Goal: Find specific page/section: Find specific page/section

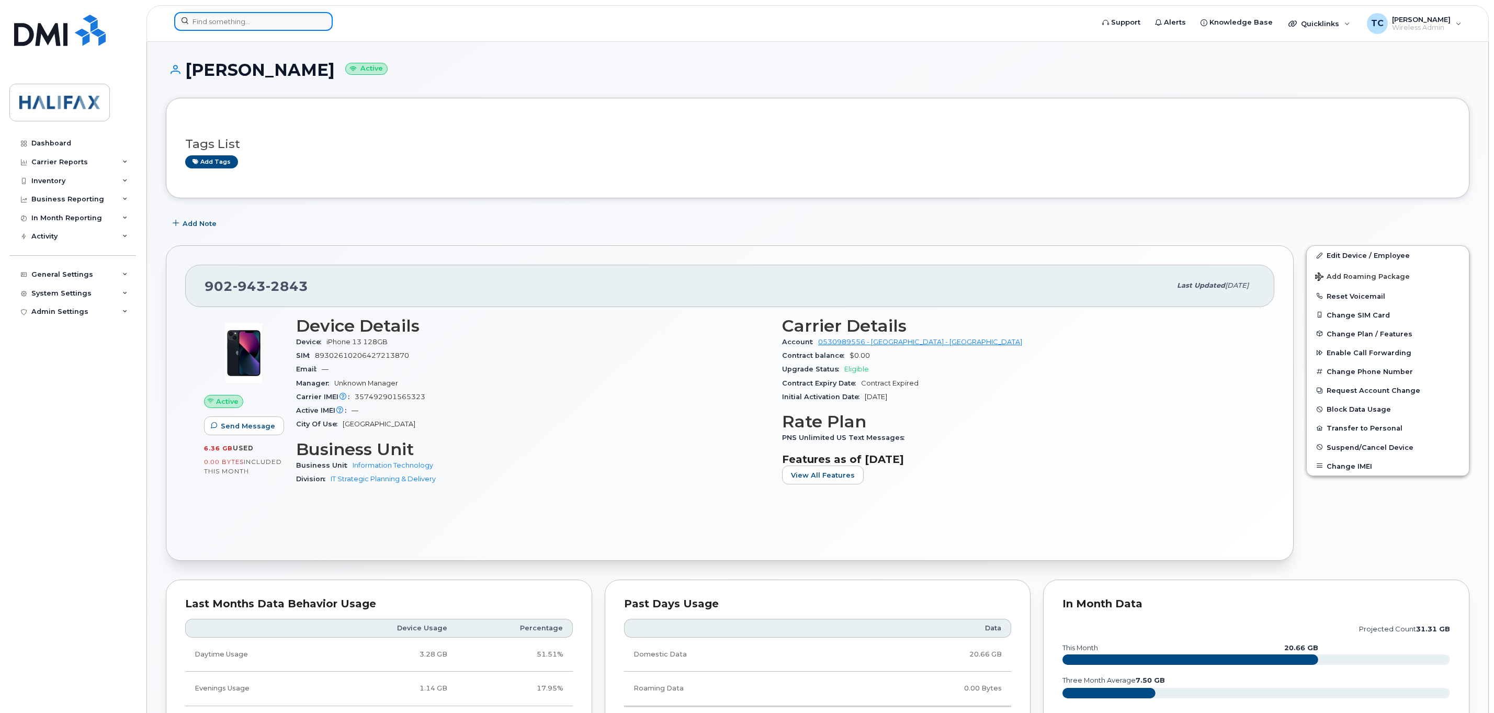
click at [226, 19] on input at bounding box center [253, 21] width 158 height 19
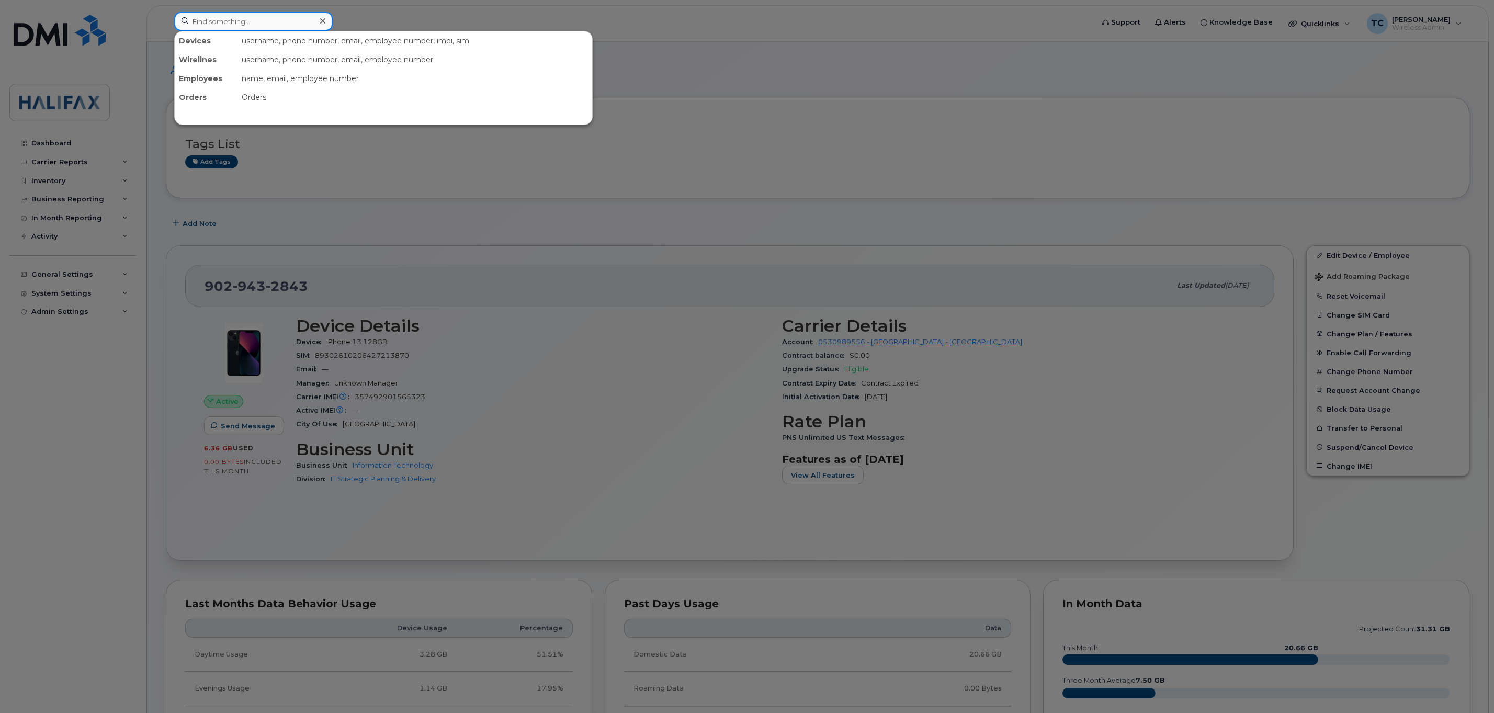
paste input "[PHONE_NUMBER]"
type input "[PHONE_NUMBER]"
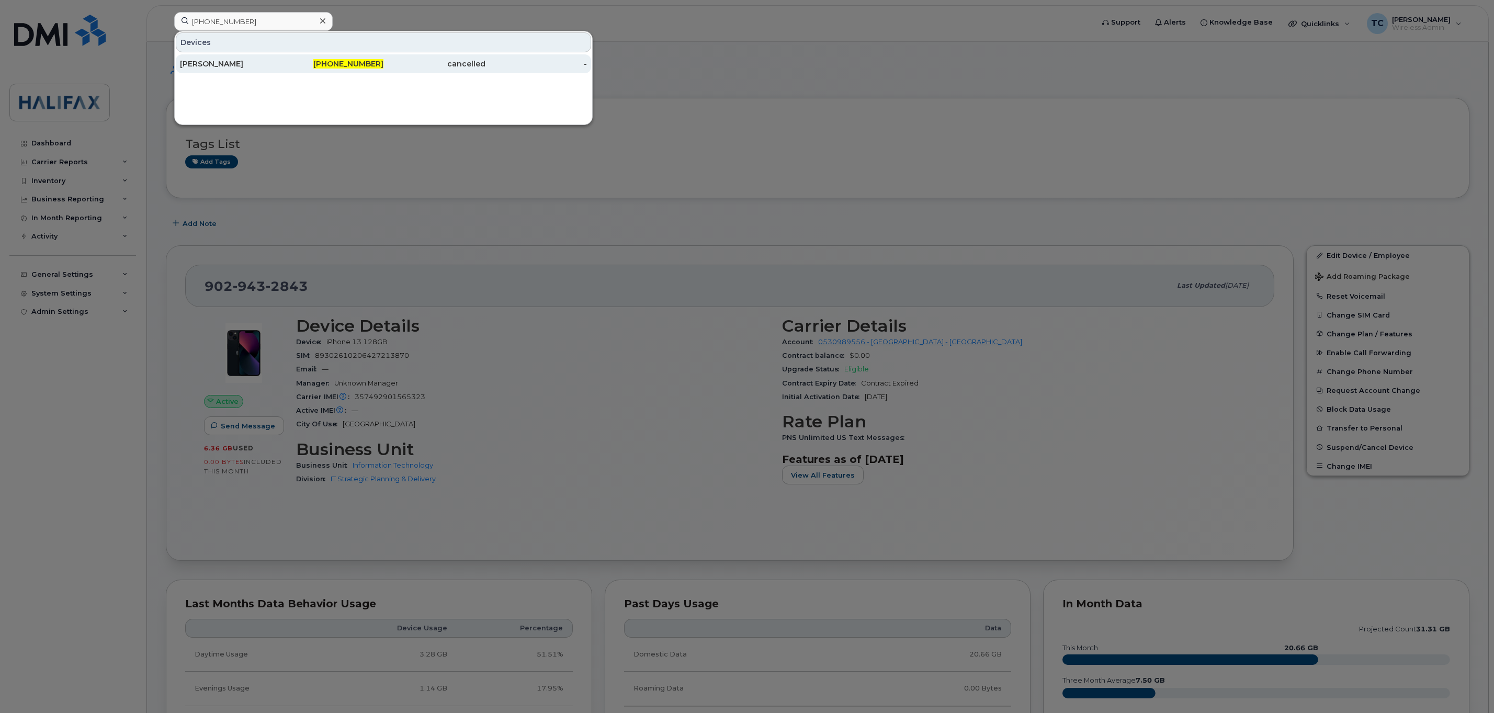
drag, startPoint x: 230, startPoint y: 57, endPoint x: 225, endPoint y: 63, distance: 7.8
click at [225, 63] on div "[PERSON_NAME]" at bounding box center [231, 64] width 102 height 10
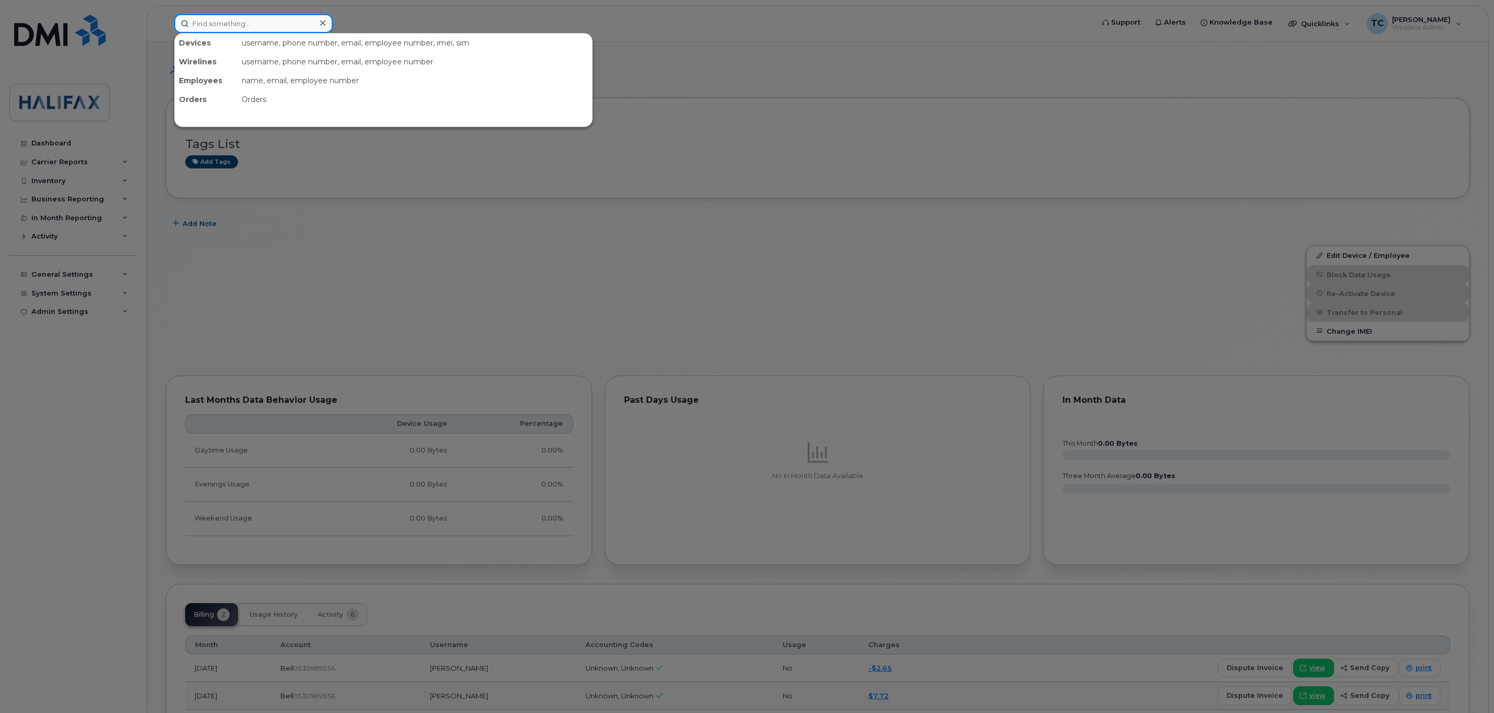
click at [275, 14] on input at bounding box center [253, 23] width 158 height 19
paste input "782-446-0608"
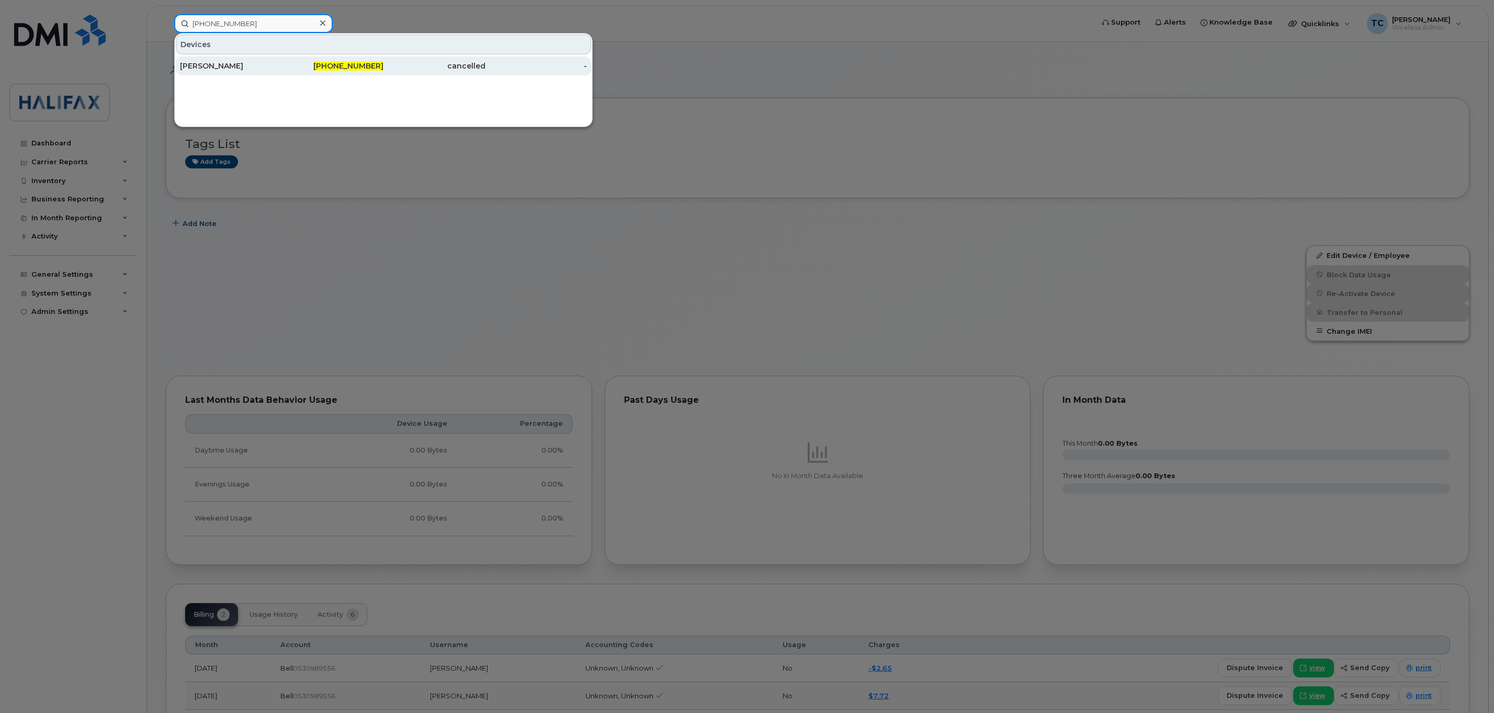
type input "782-446-0608"
click at [217, 68] on div "Tracey Stone" at bounding box center [231, 66] width 102 height 10
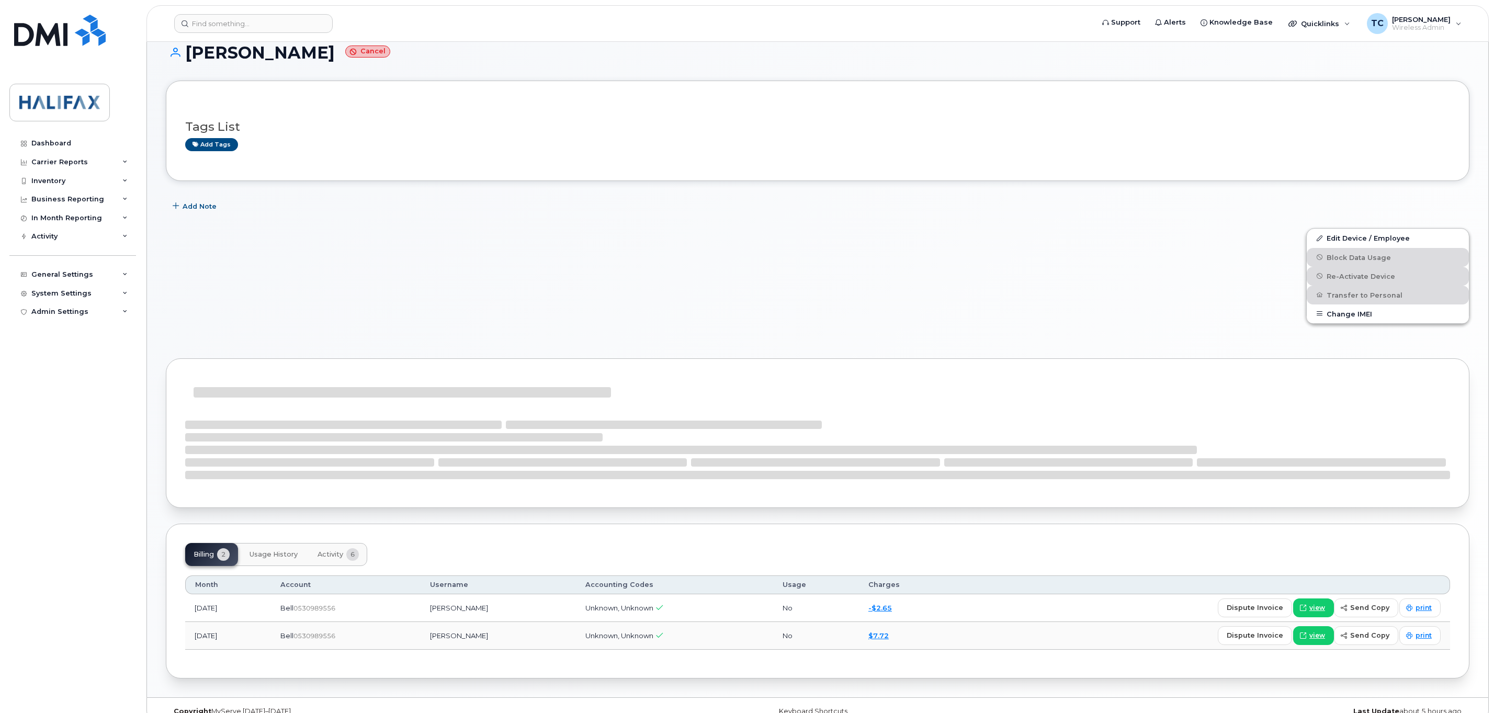
scroll to position [41, 0]
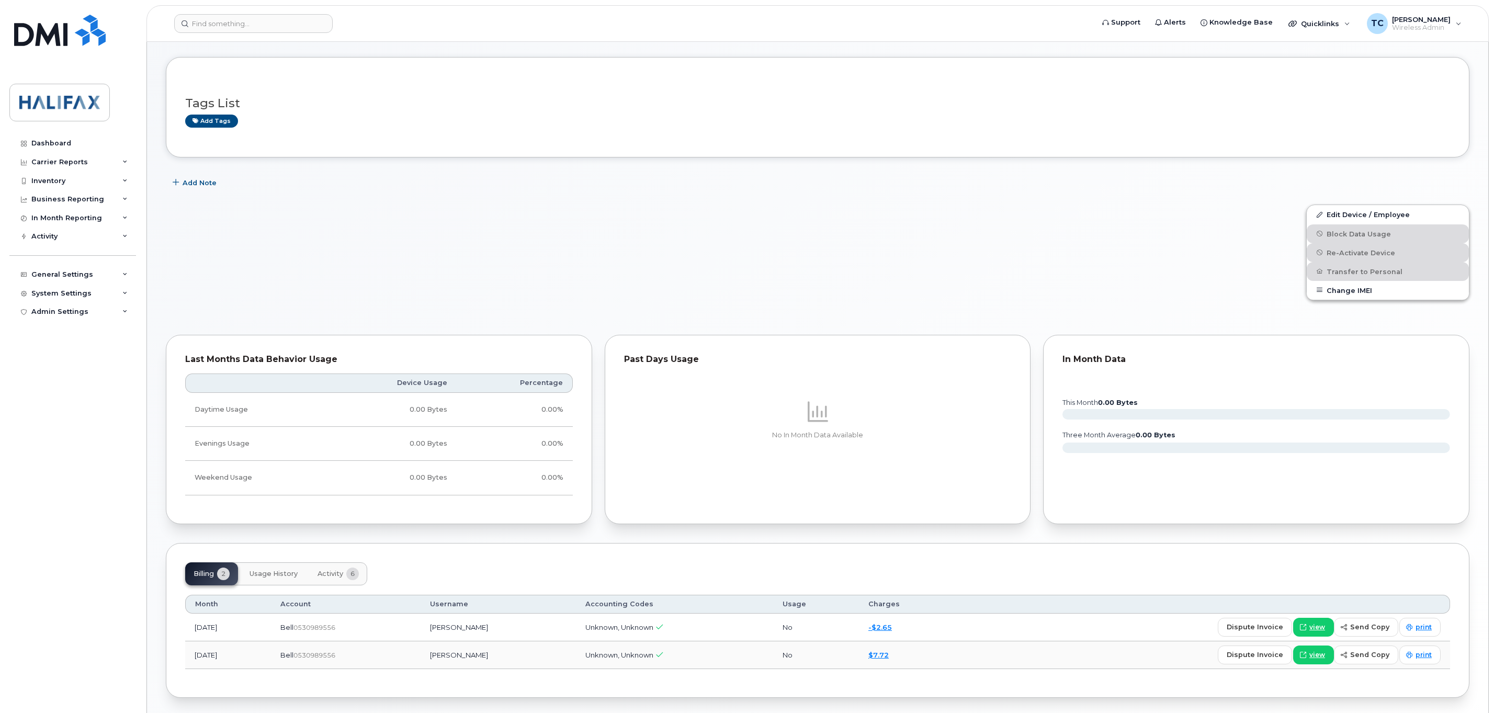
click at [335, 575] on span "Activity" at bounding box center [330, 574] width 26 height 8
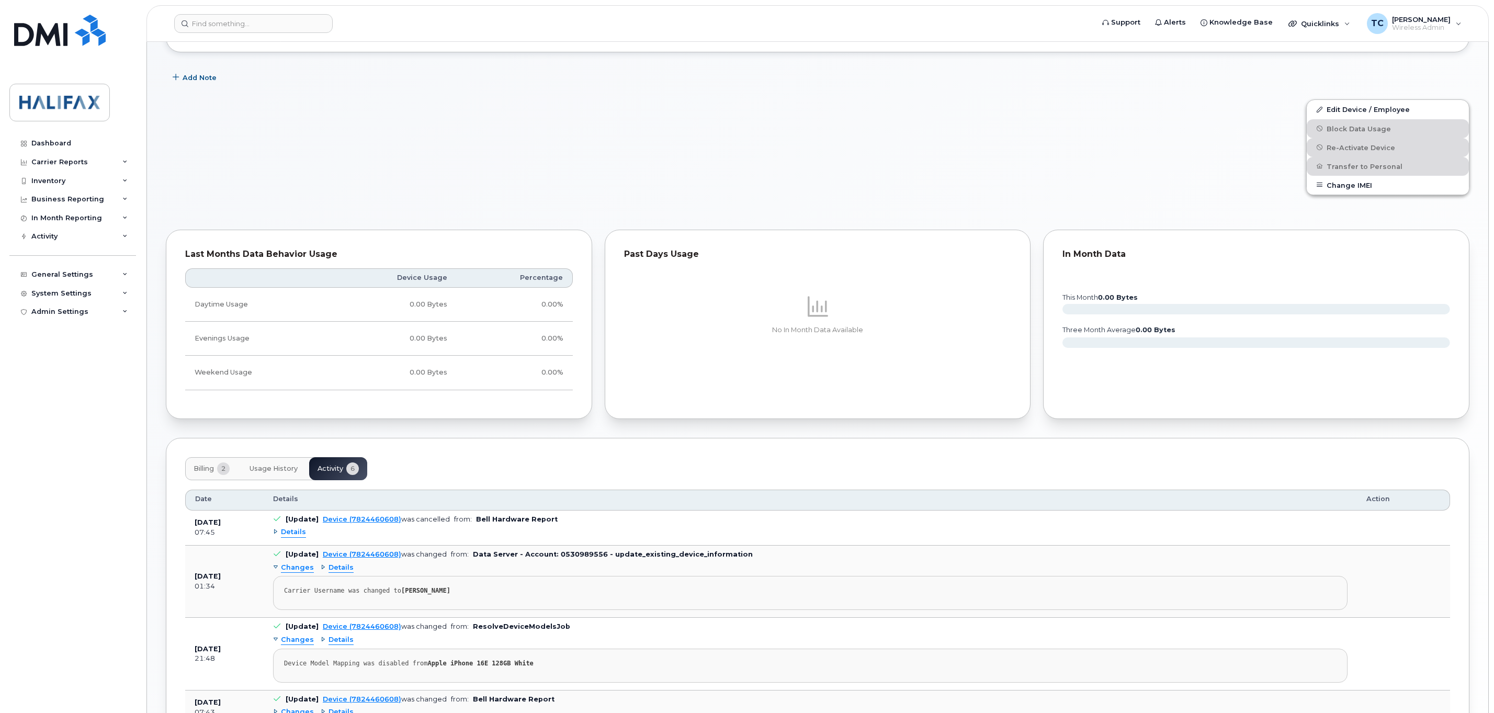
scroll to position [276, 0]
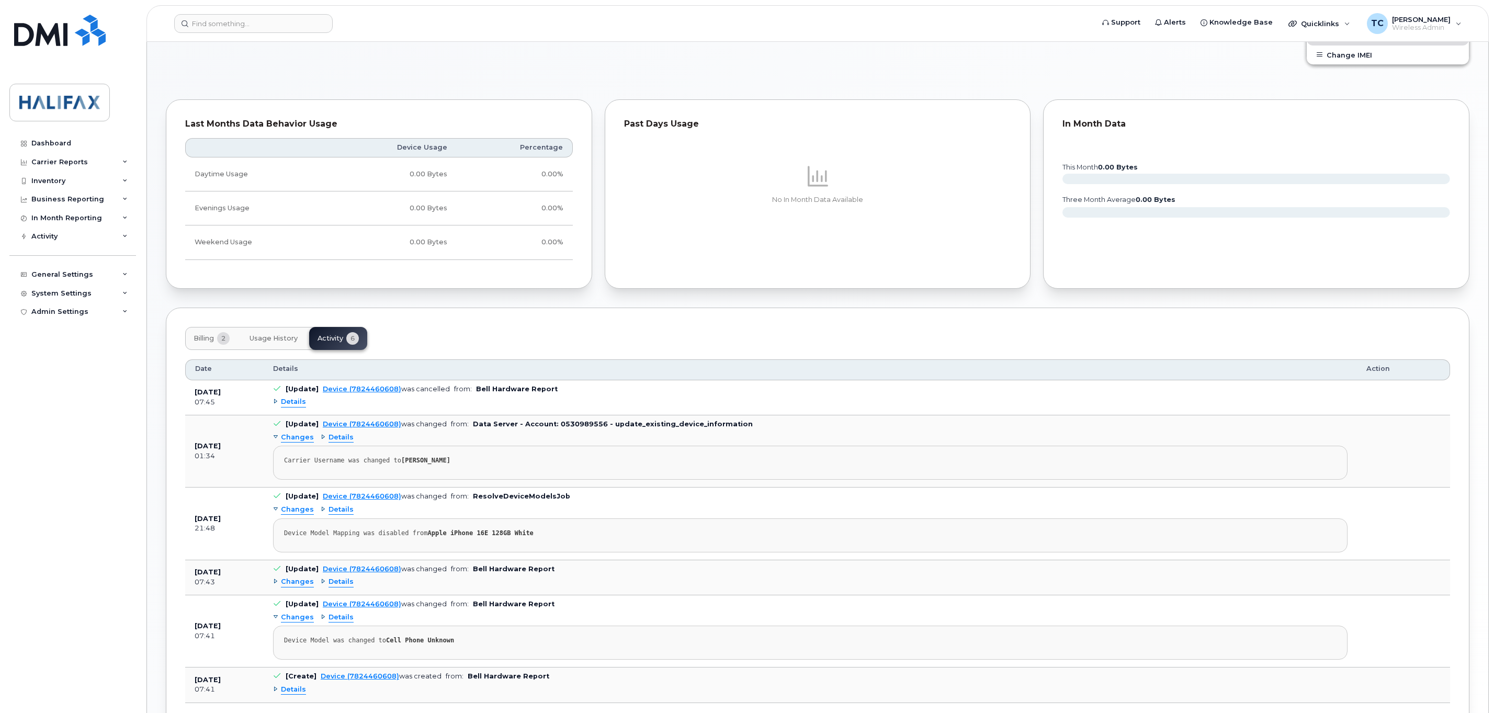
click at [293, 407] on span "Details" at bounding box center [293, 402] width 25 height 10
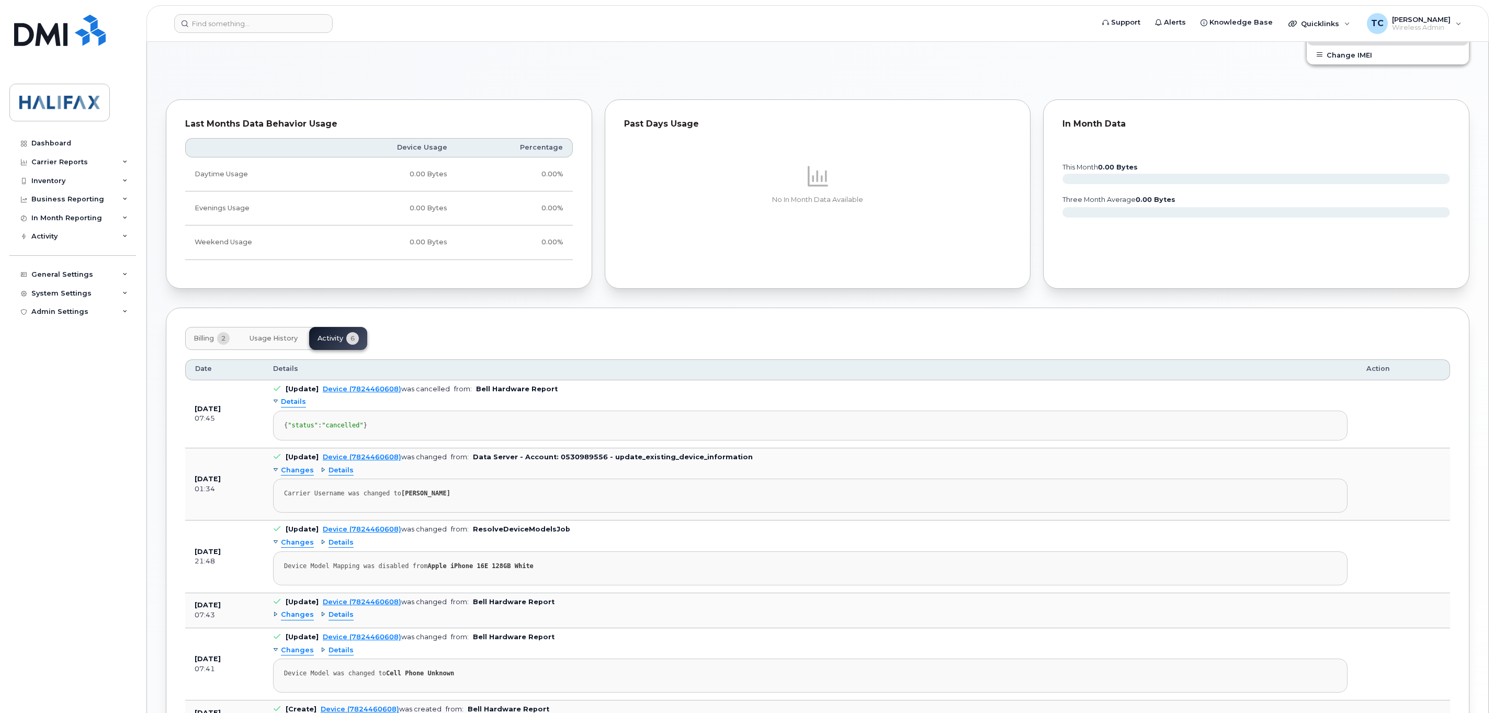
click at [290, 402] on span "Details" at bounding box center [293, 402] width 25 height 10
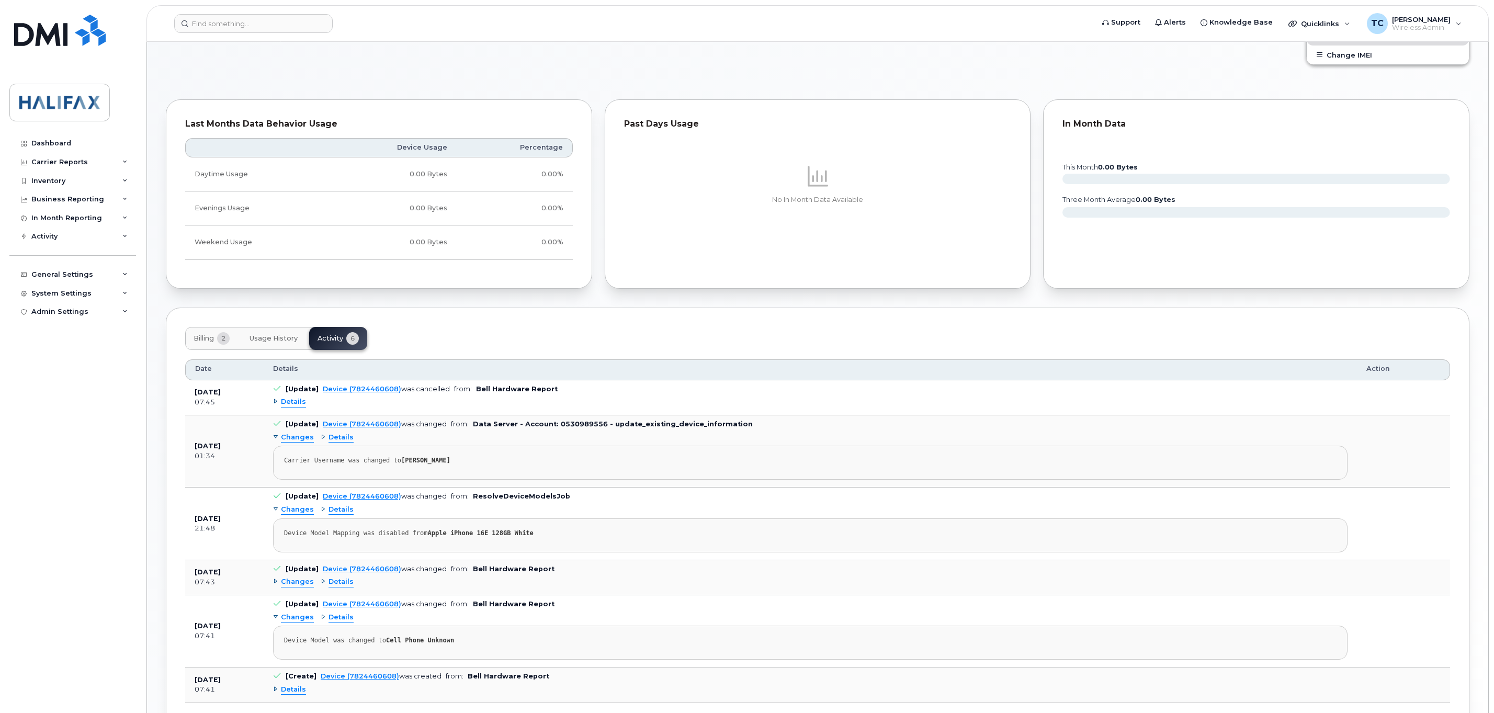
click at [295, 405] on span "Details" at bounding box center [293, 402] width 25 height 10
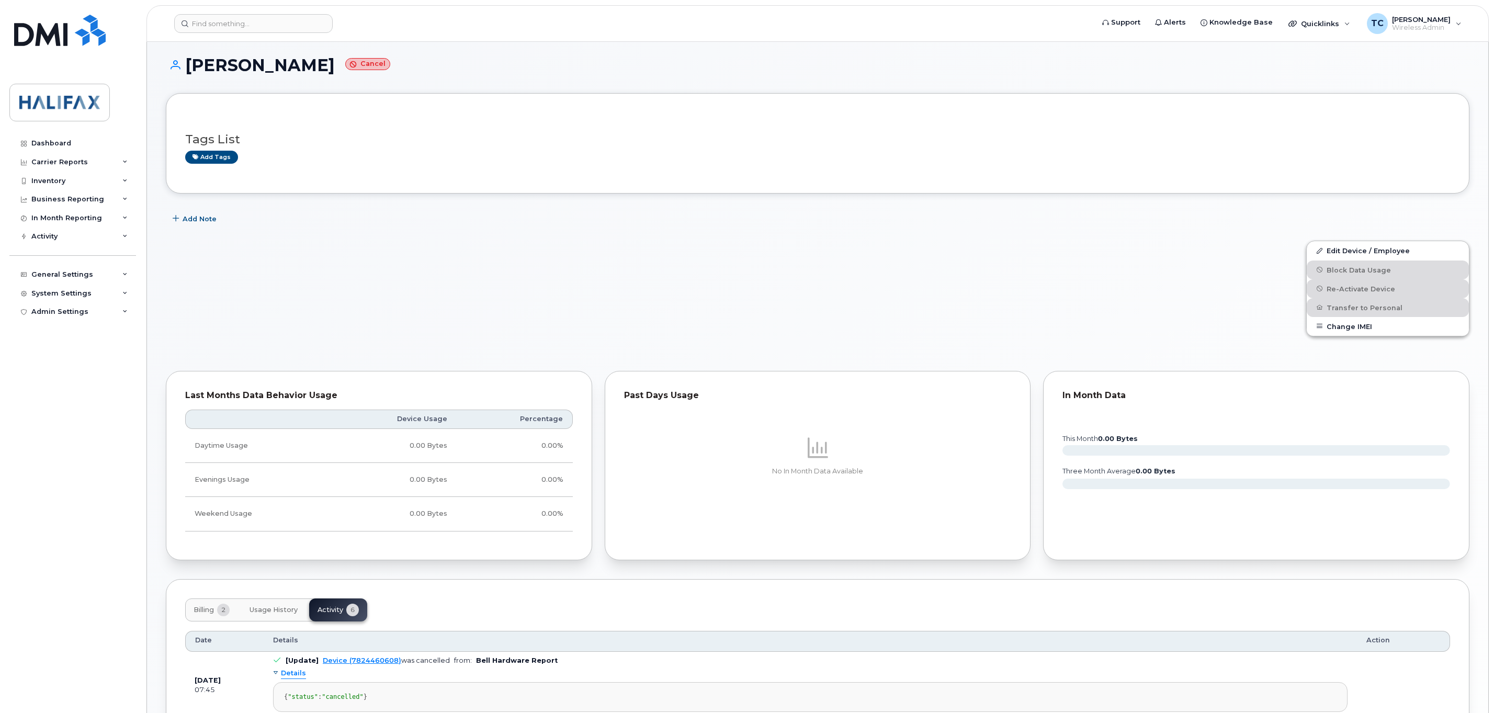
scroll to position [0, 0]
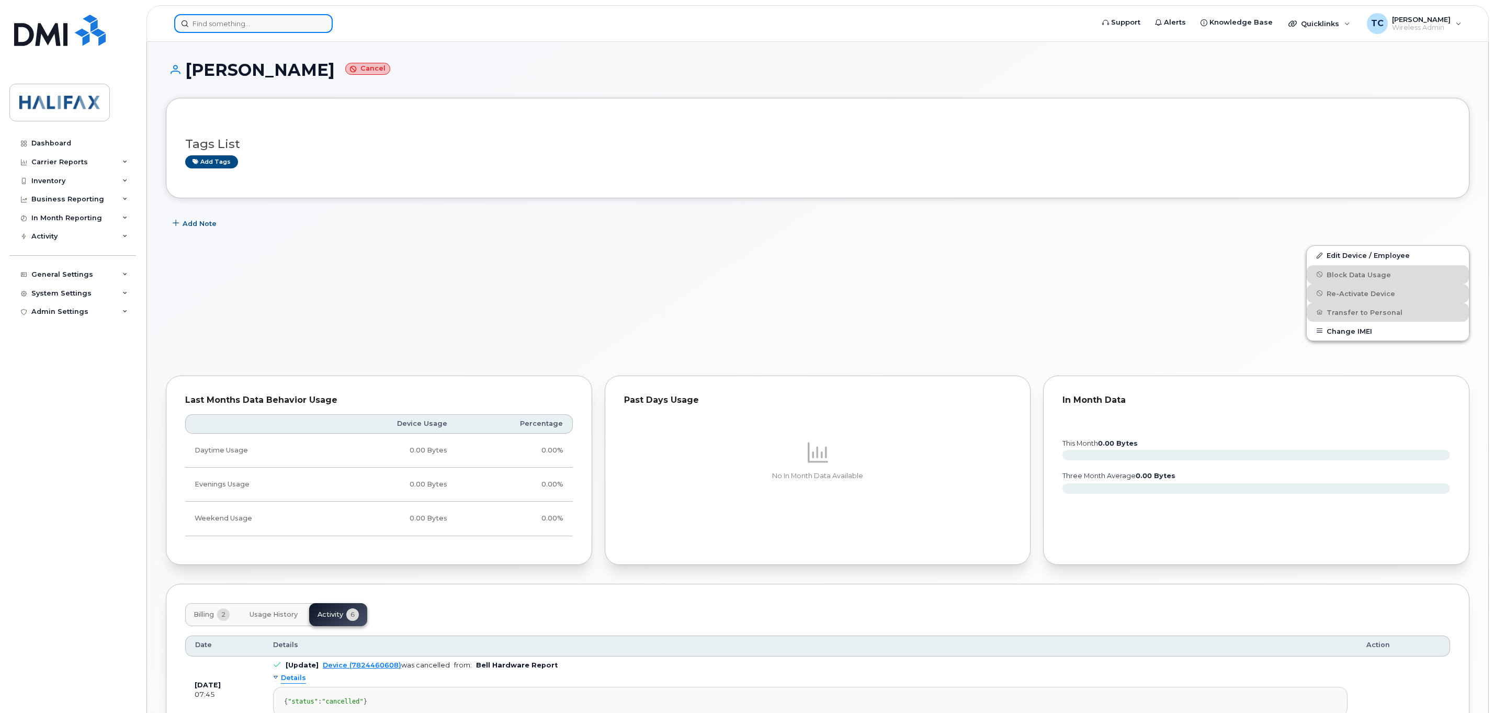
click at [278, 28] on input at bounding box center [253, 23] width 158 height 19
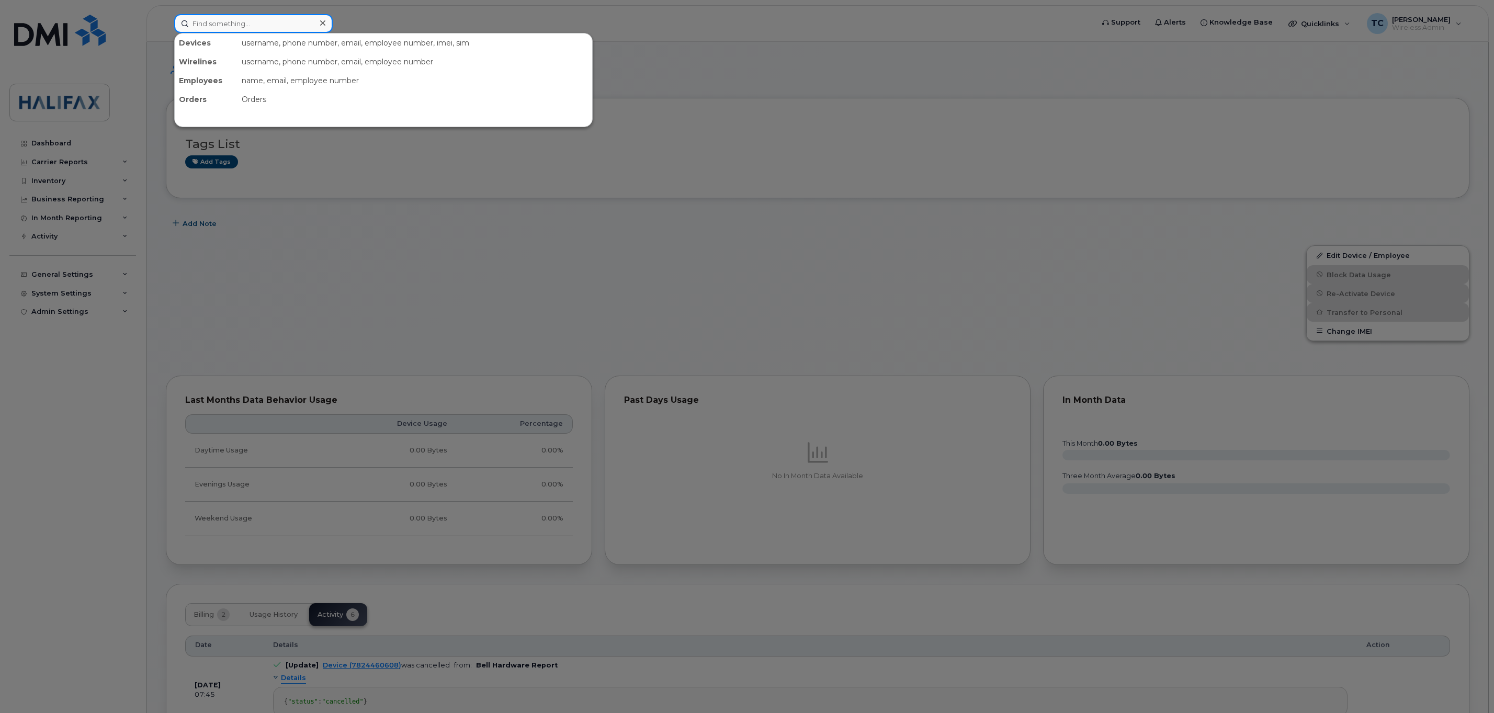
paste input "902-430-4524"
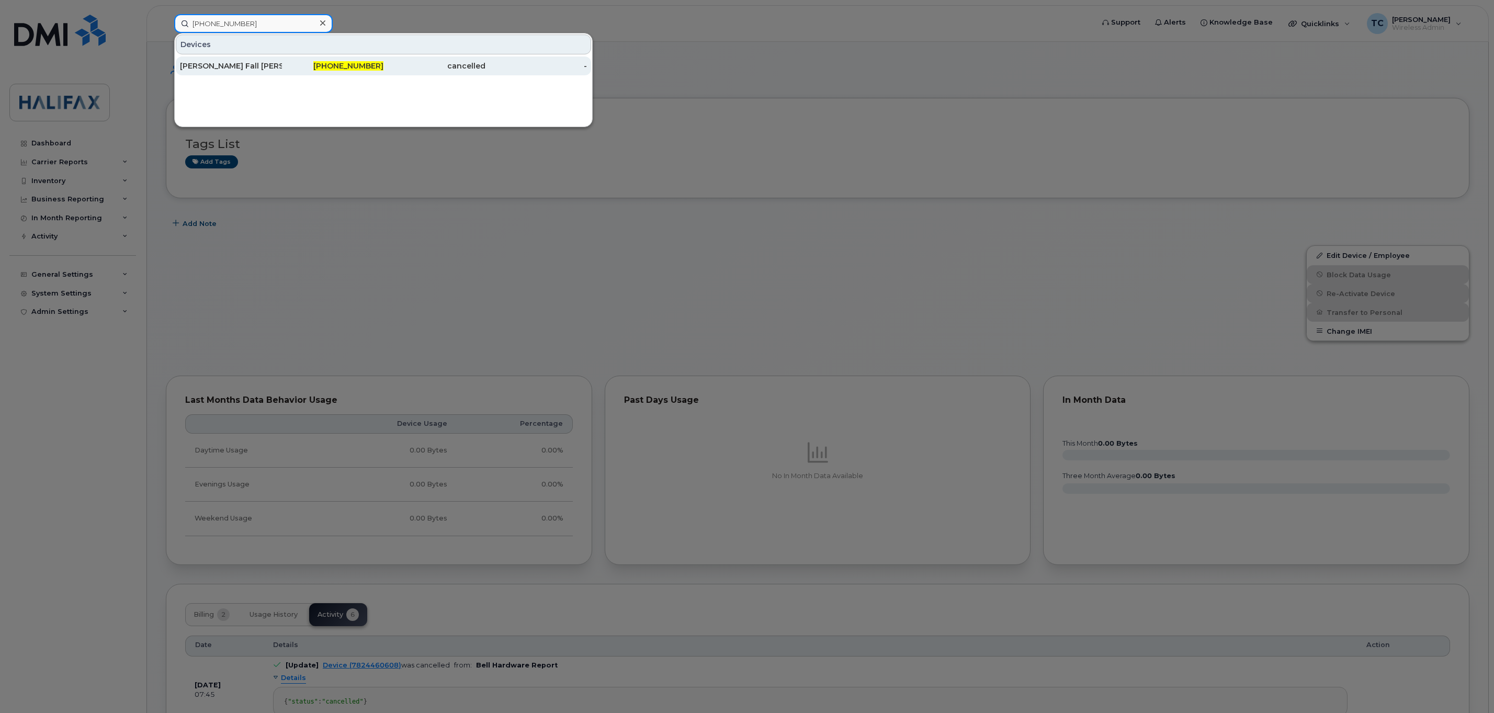
type input "902-430-4524"
drag, startPoint x: 206, startPoint y: 66, endPoint x: 211, endPoint y: 74, distance: 9.4
click at [206, 66] on div "Jennifer Fall Clarke" at bounding box center [231, 66] width 102 height 10
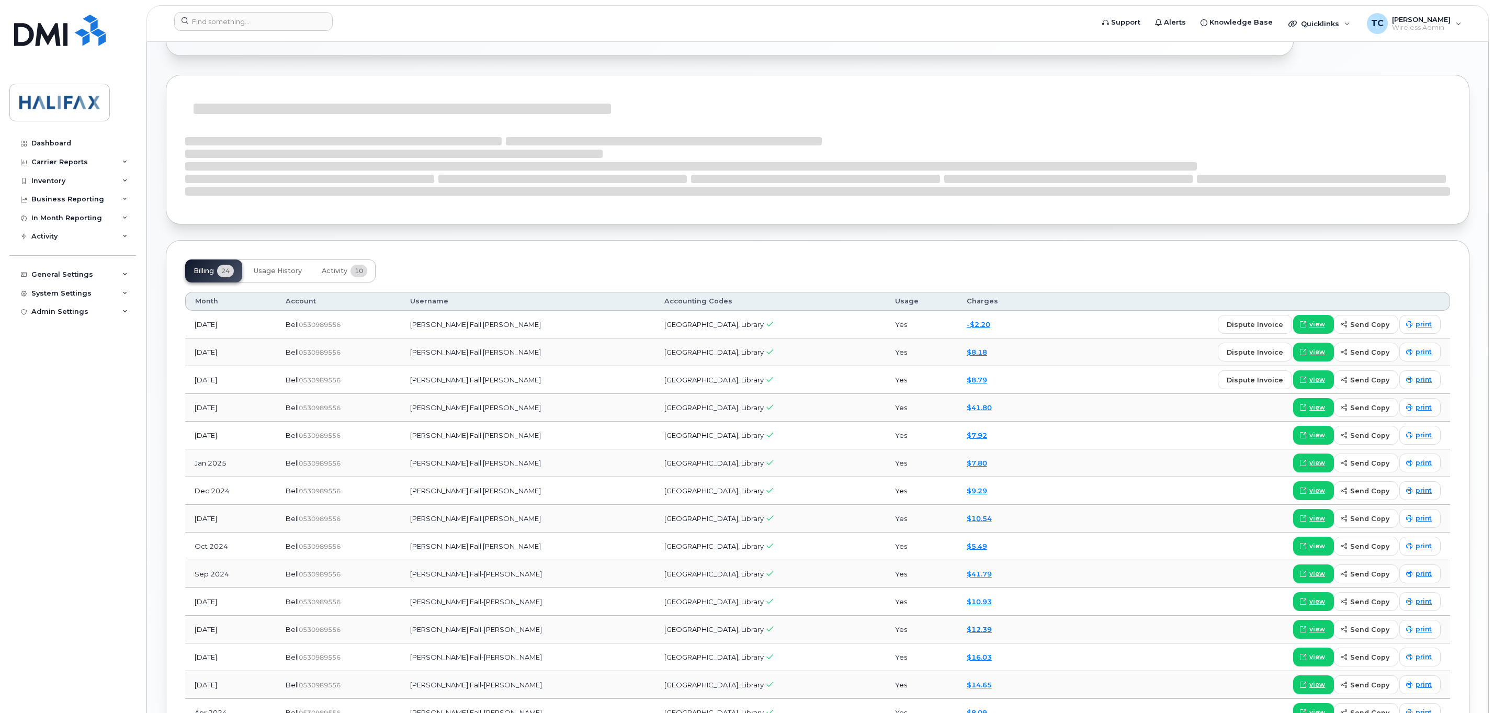
scroll to position [554, 0]
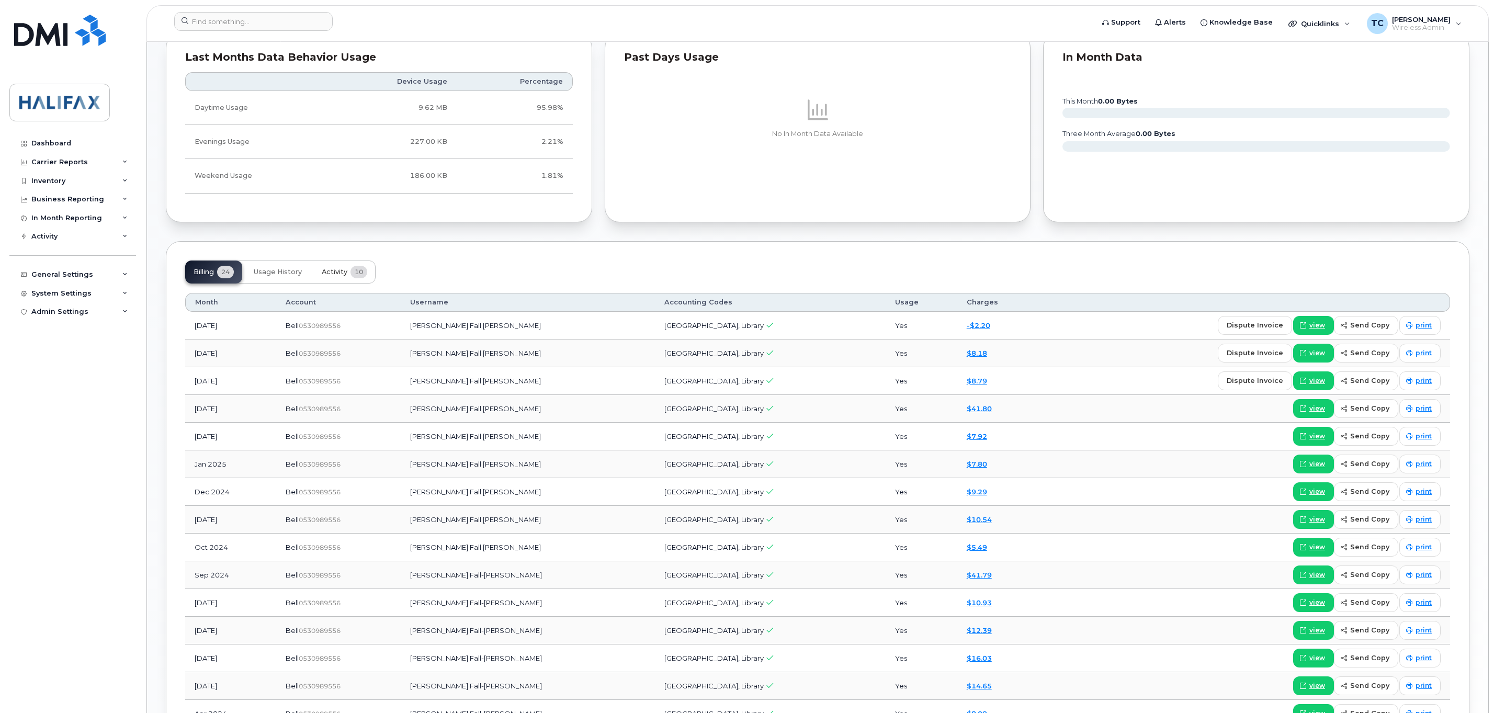
click at [331, 275] on span "Activity" at bounding box center [335, 272] width 26 height 8
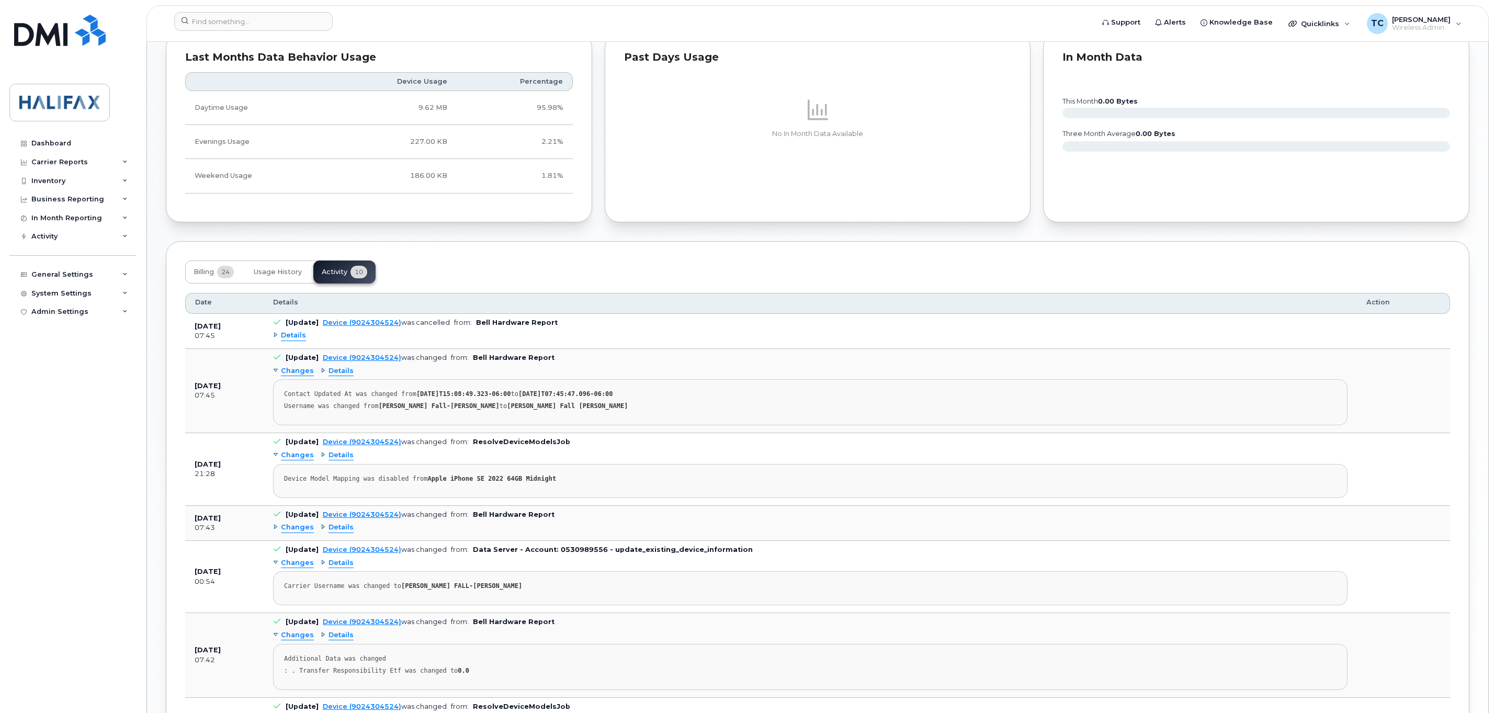
click at [289, 339] on span "Details" at bounding box center [293, 336] width 25 height 10
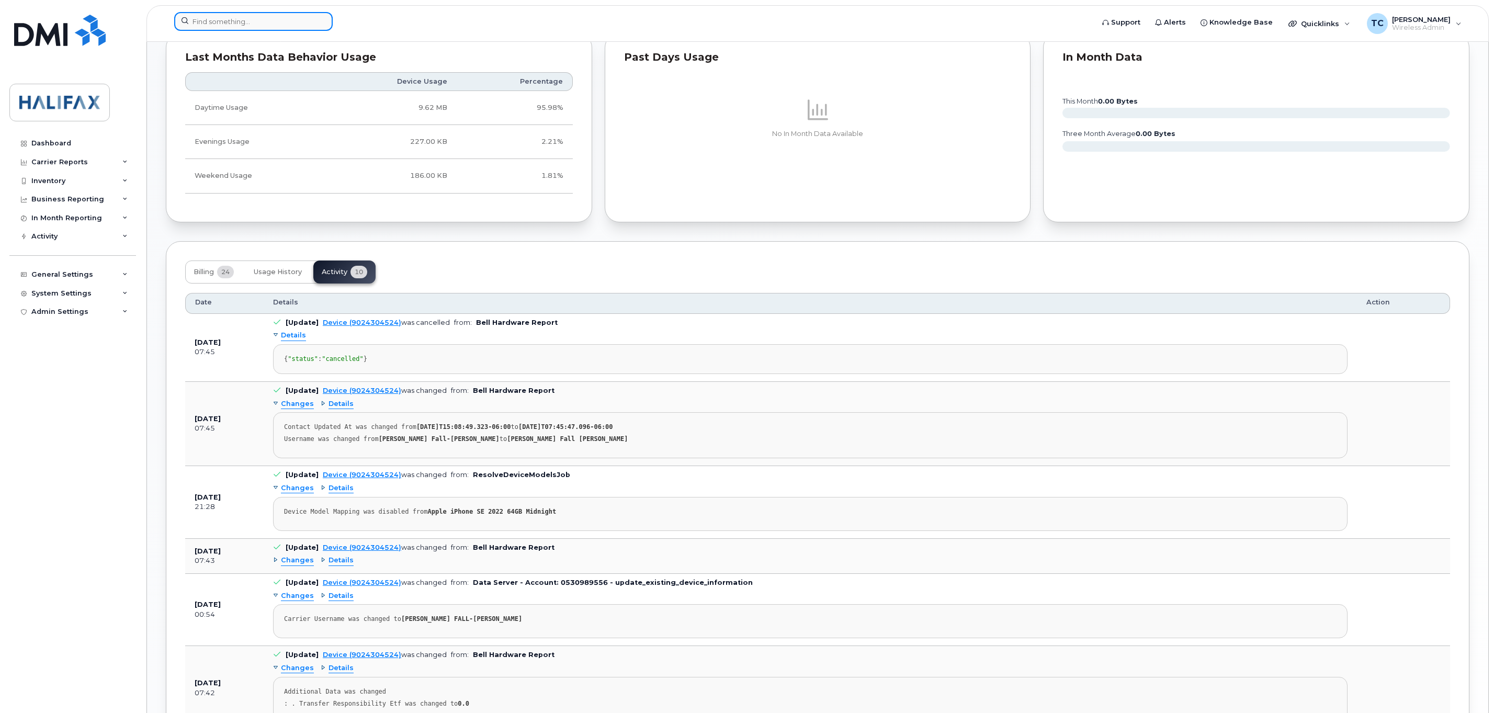
click at [253, 24] on input at bounding box center [253, 21] width 158 height 19
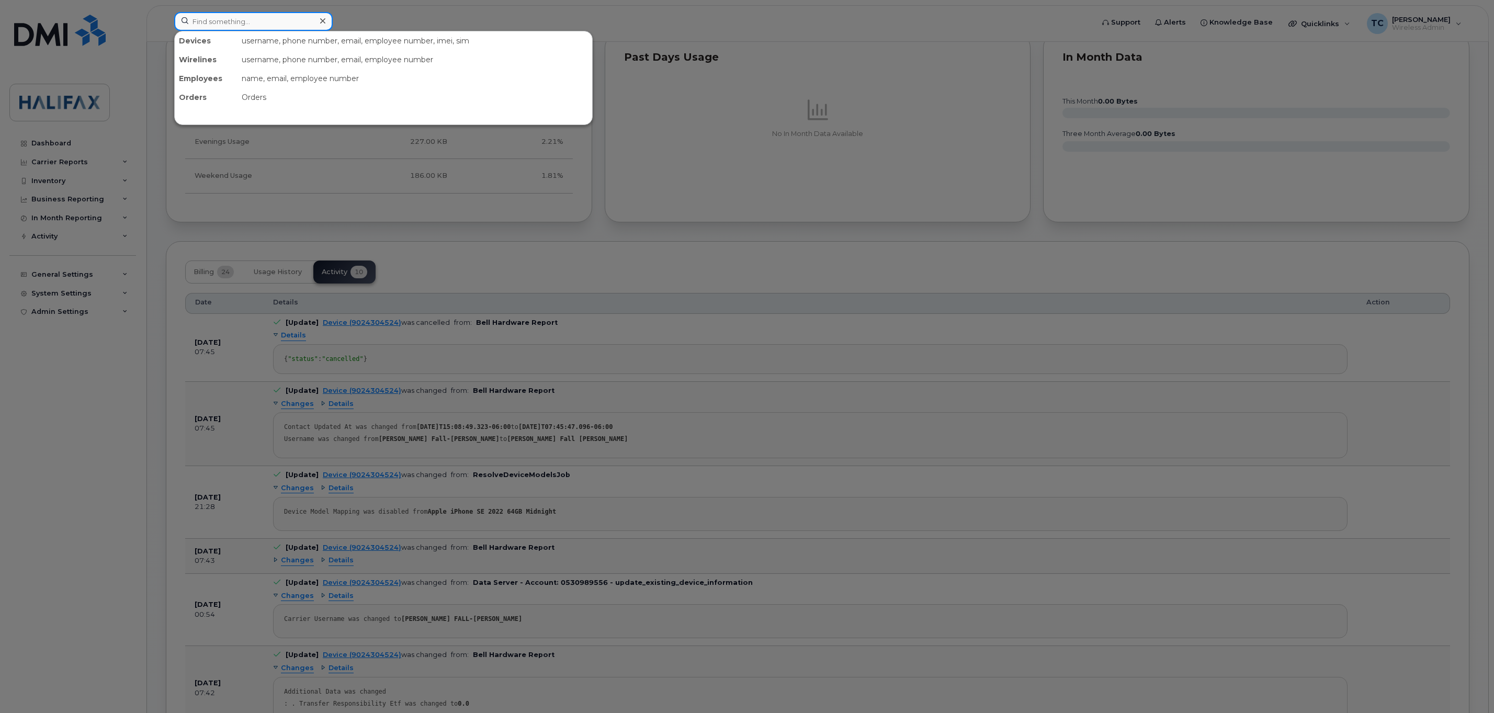
paste input "902-580-0645"
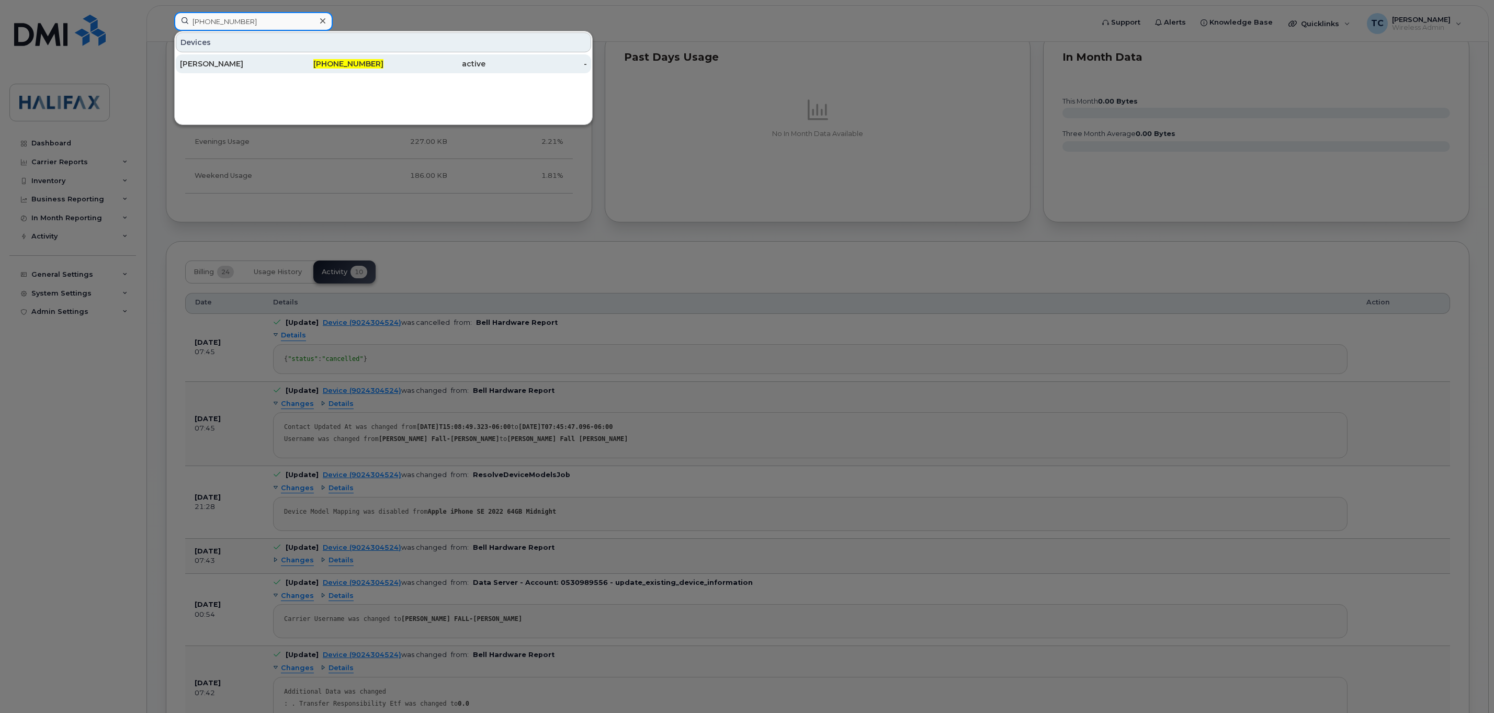
type input "902-580-0645"
click at [211, 58] on div "Abigail Pate" at bounding box center [231, 63] width 102 height 19
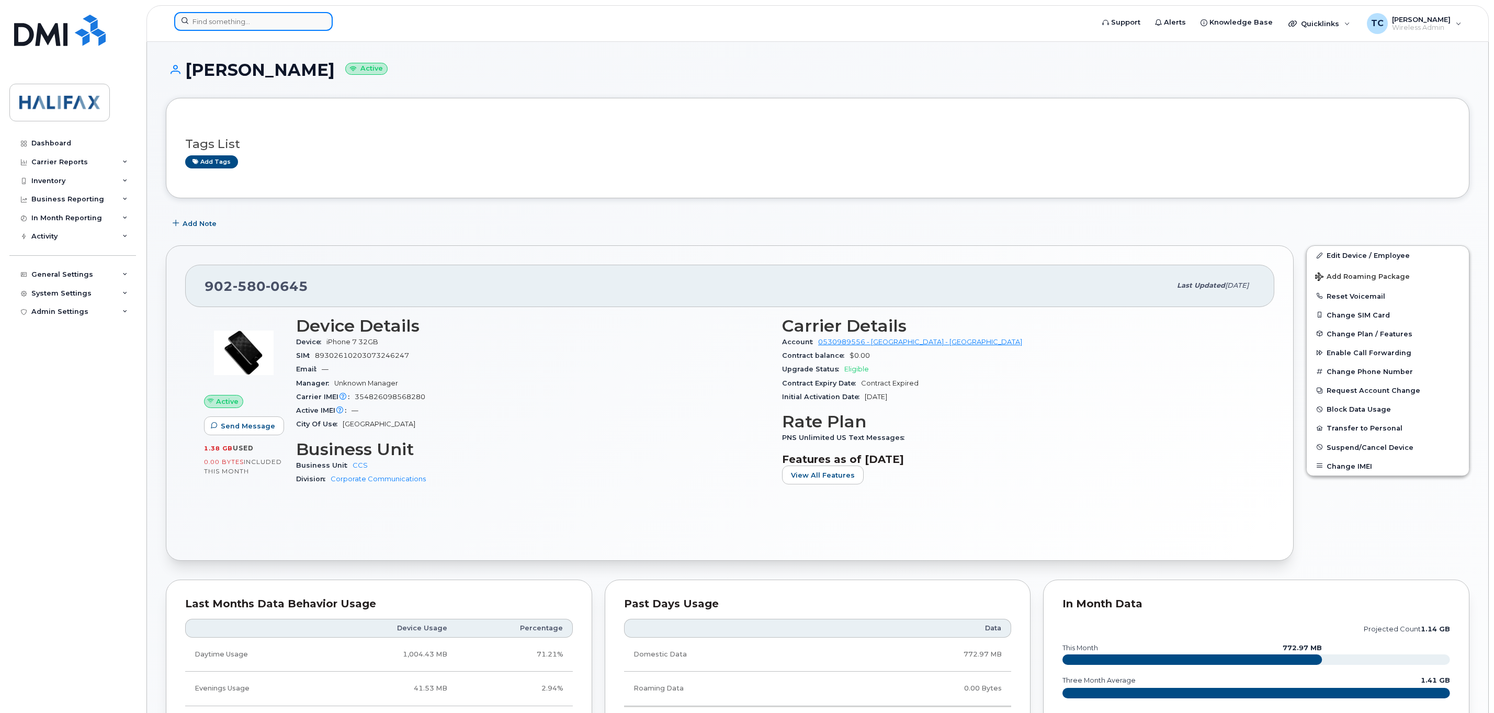
click at [261, 22] on input at bounding box center [253, 21] width 158 height 19
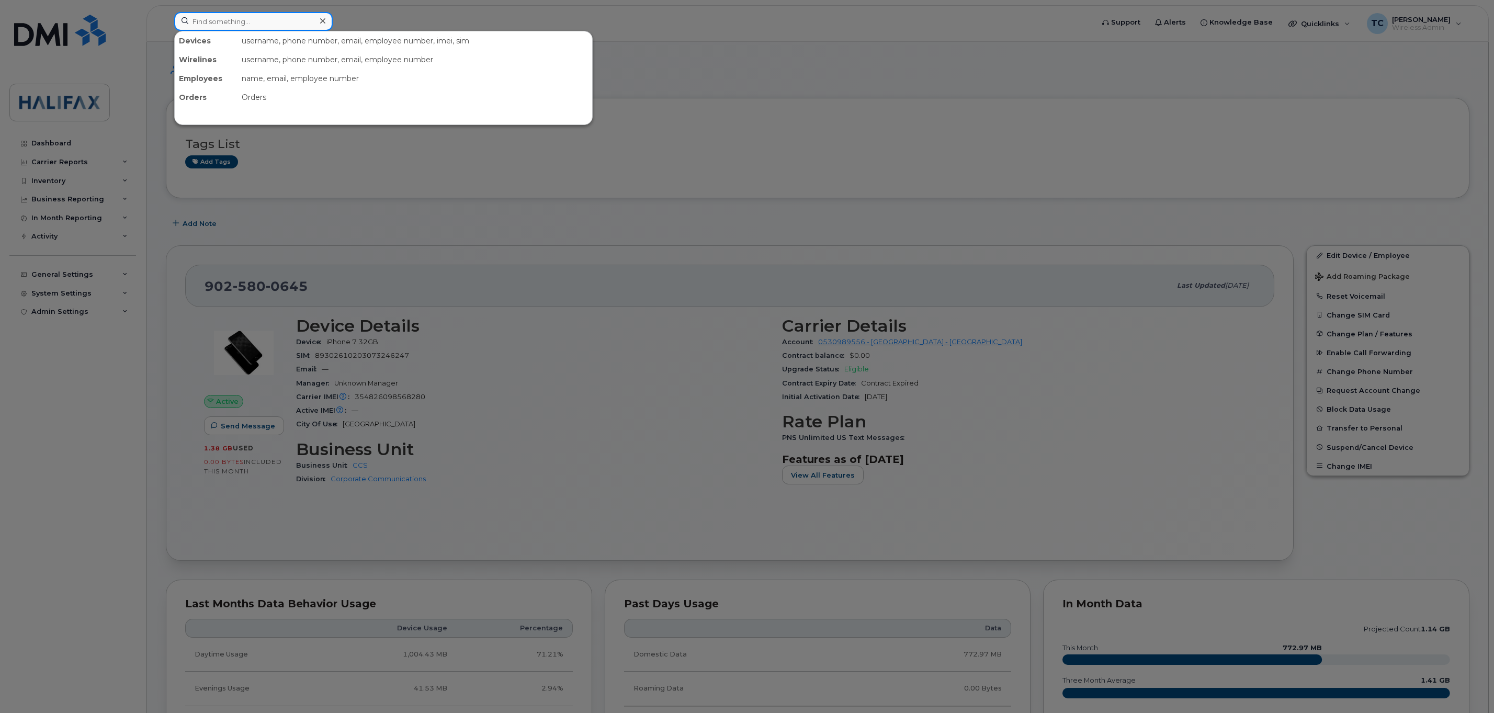
paste input "9024305934"
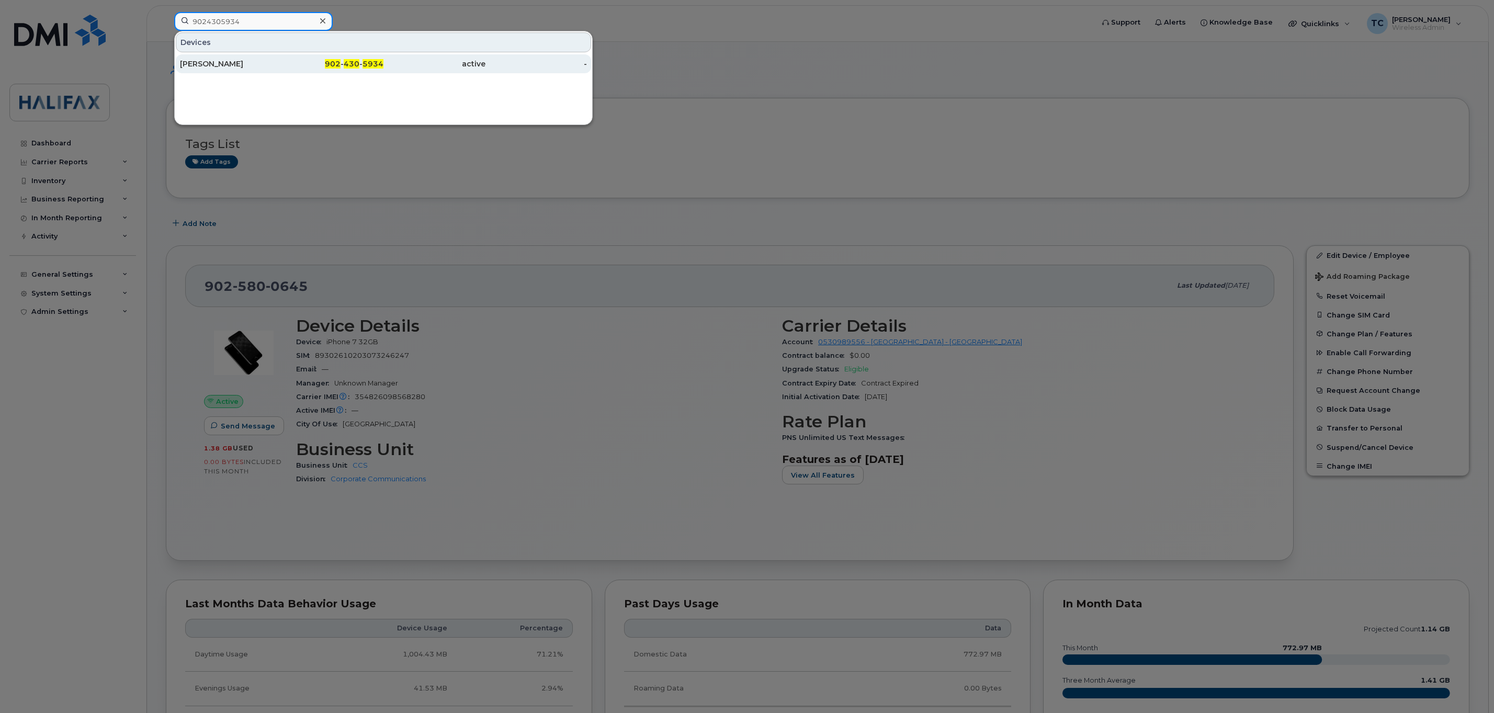
type input "9024305934"
click at [219, 61] on div "[PERSON_NAME]" at bounding box center [231, 64] width 102 height 10
